Goal: Information Seeking & Learning: Learn about a topic

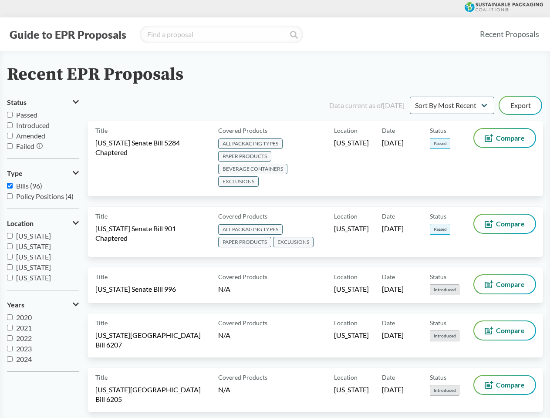
click at [67, 34] on button "Guide to EPR Proposals" at bounding box center [68, 34] width 122 height 14
click at [43, 102] on button "Status" at bounding box center [43, 102] width 72 height 15
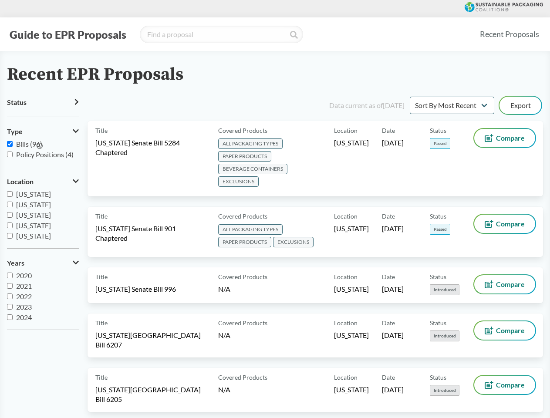
click at [40, 146] on icon at bounding box center [40, 146] width 6 height 6
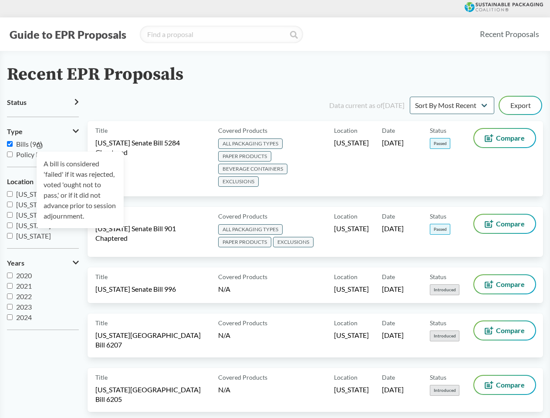
click at [43, 173] on div "A bill is considered 'failed' if it was rejected, voted 'ought not to pass,' or…" at bounding box center [80, 189] width 87 height 77
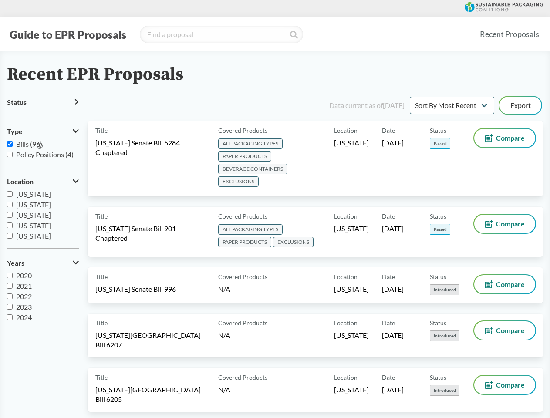
click at [43, 223] on span "[US_STATE]" at bounding box center [33, 225] width 35 height 8
click at [13, 223] on input "[US_STATE]" at bounding box center [10, 225] width 6 height 6
checkbox input "true"
click at [43, 305] on label "2023" at bounding box center [43, 307] width 72 height 10
click at [13, 305] on input "2023" at bounding box center [10, 307] width 6 height 6
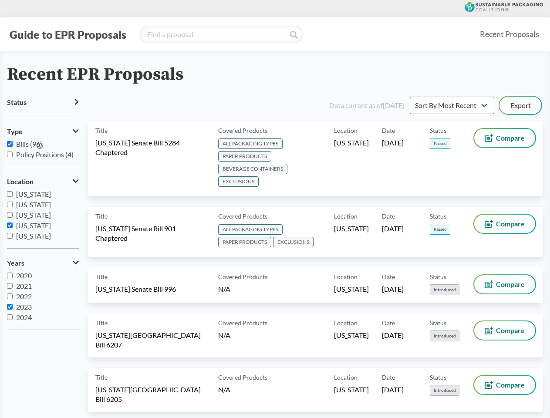
checkbox input "true"
click at [520, 105] on button "Export" at bounding box center [520, 105] width 42 height 17
